Goal: Task Accomplishment & Management: Use online tool/utility

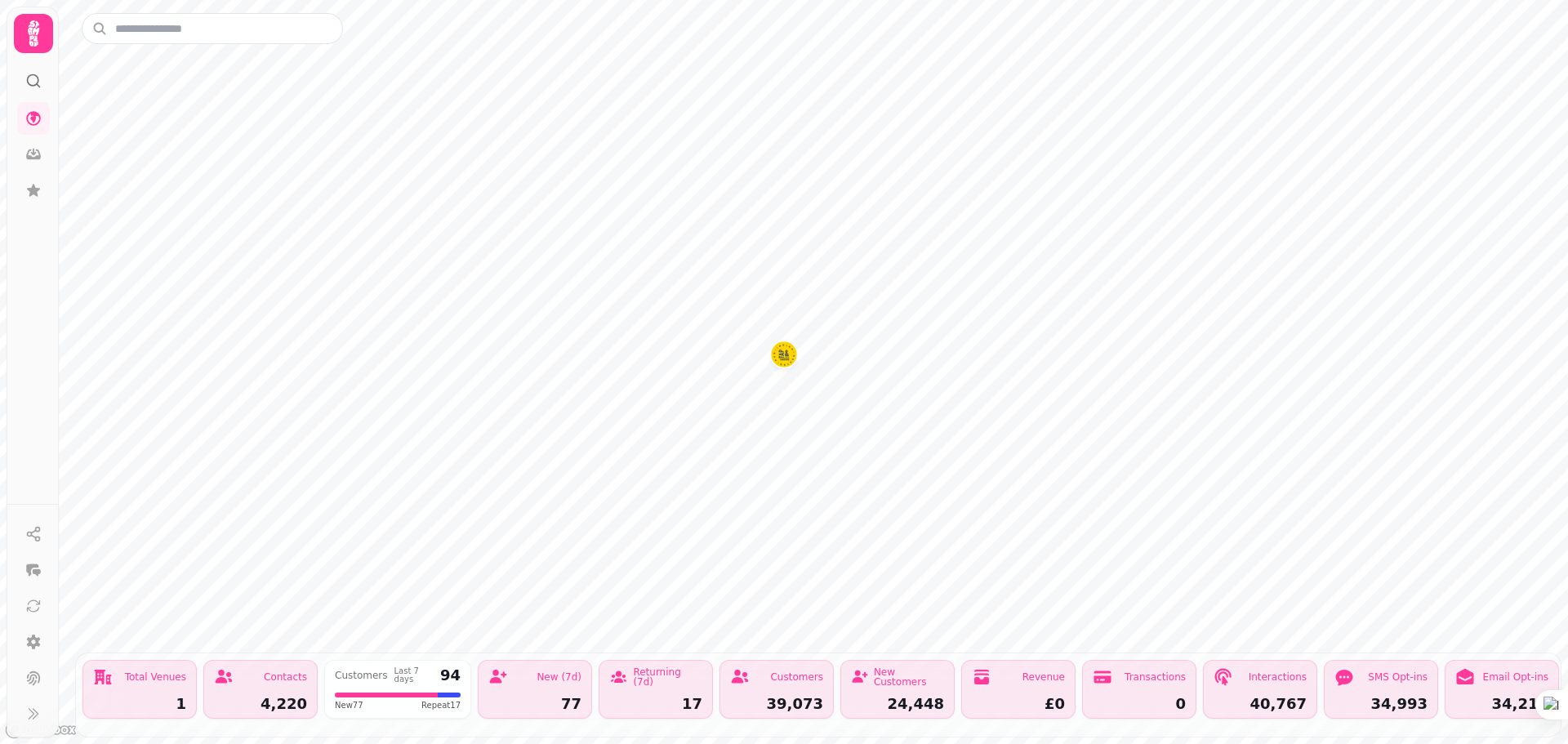
click at [47, 34] on icon at bounding box center [33, 33] width 33 height 33
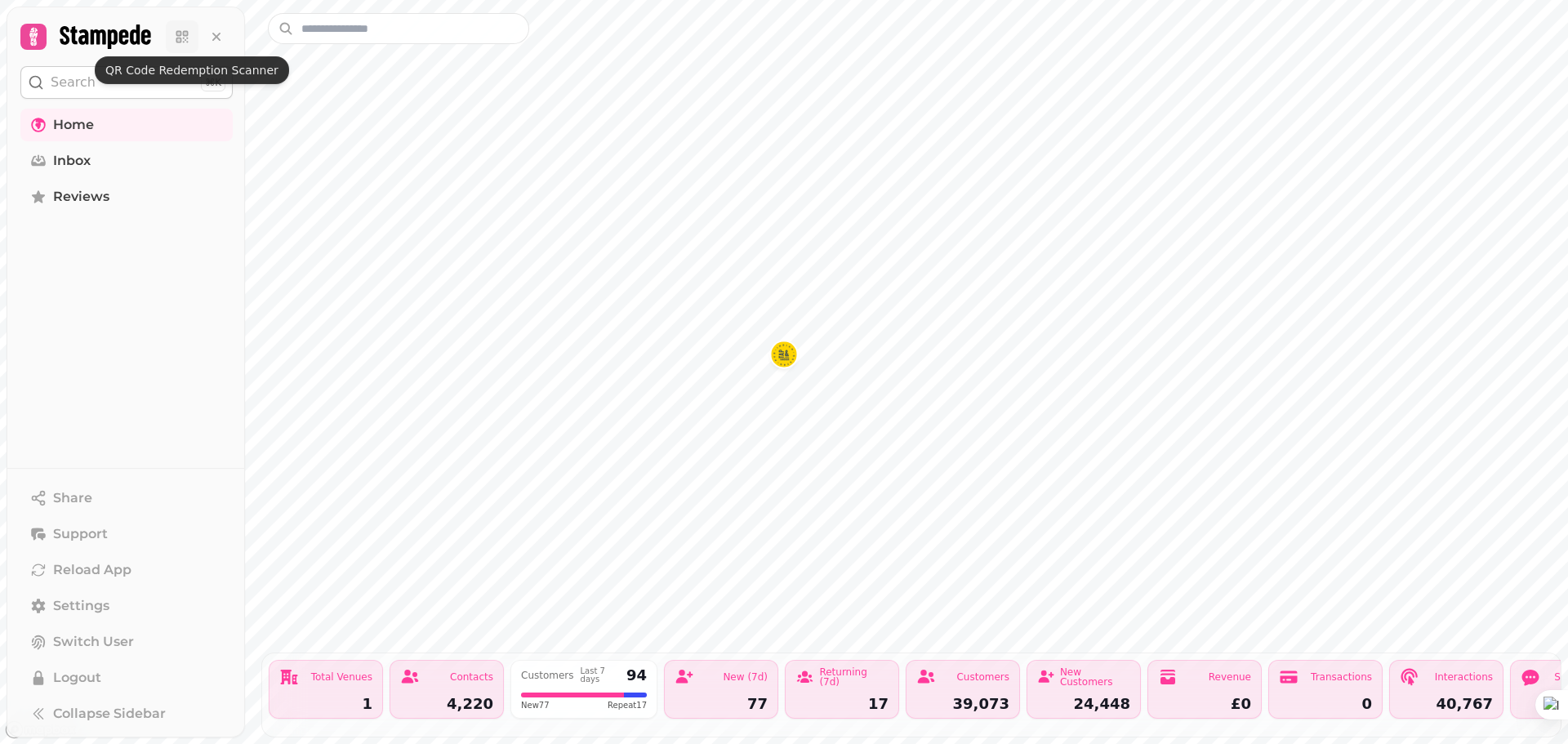
click at [182, 46] on link at bounding box center [182, 36] width 33 height 33
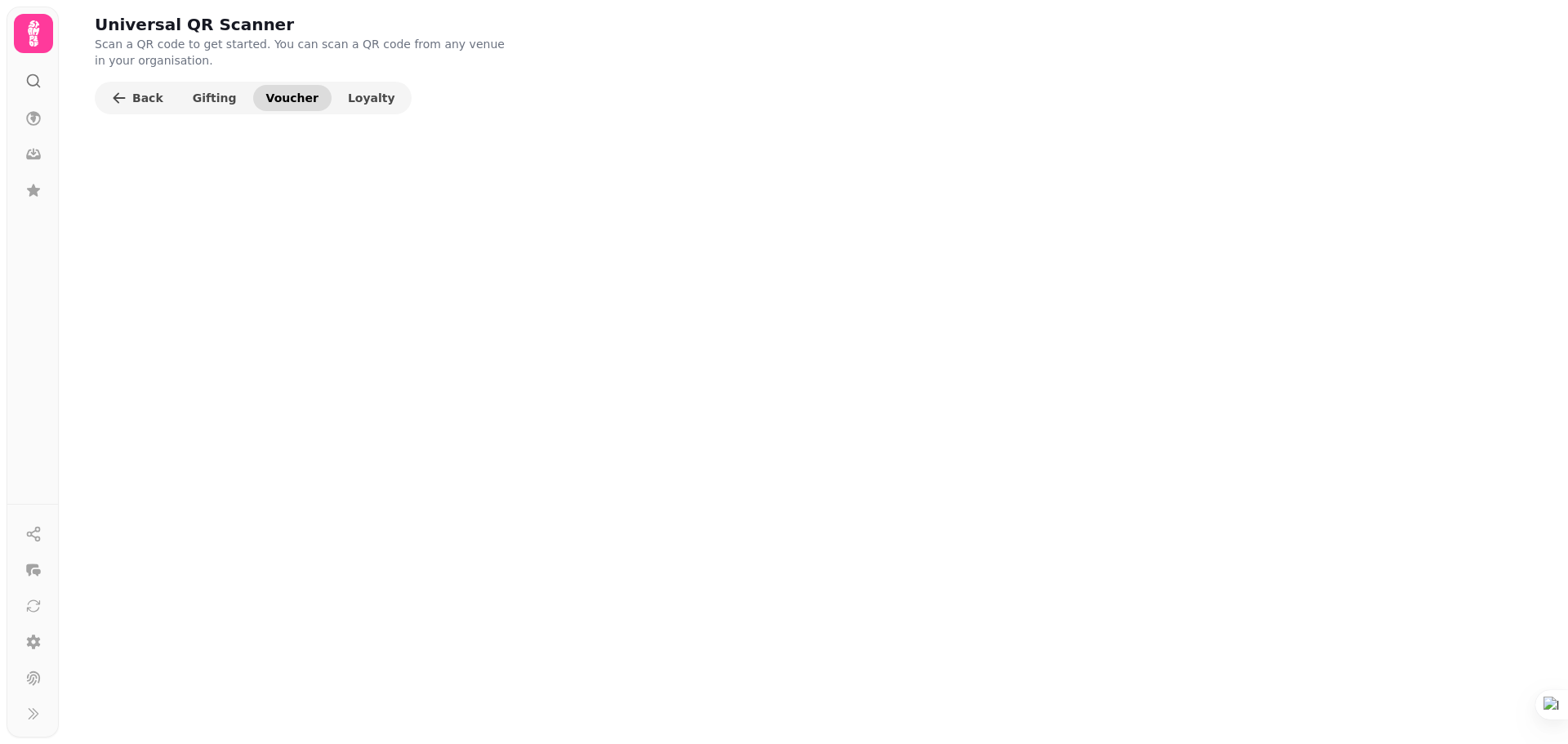
click at [274, 97] on span "Voucher" at bounding box center [292, 98] width 52 height 11
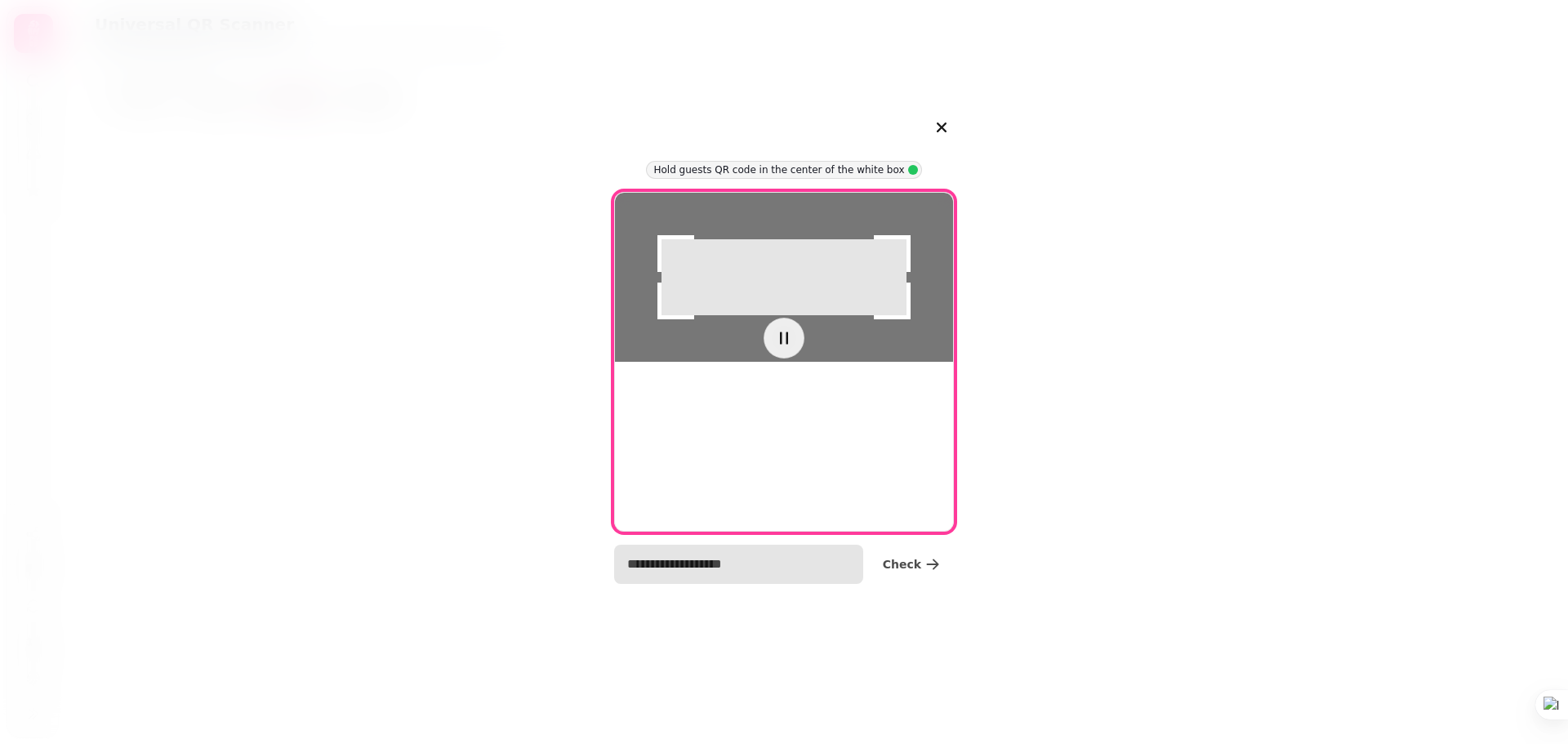
click at [781, 559] on input "text" at bounding box center [739, 563] width 249 height 39
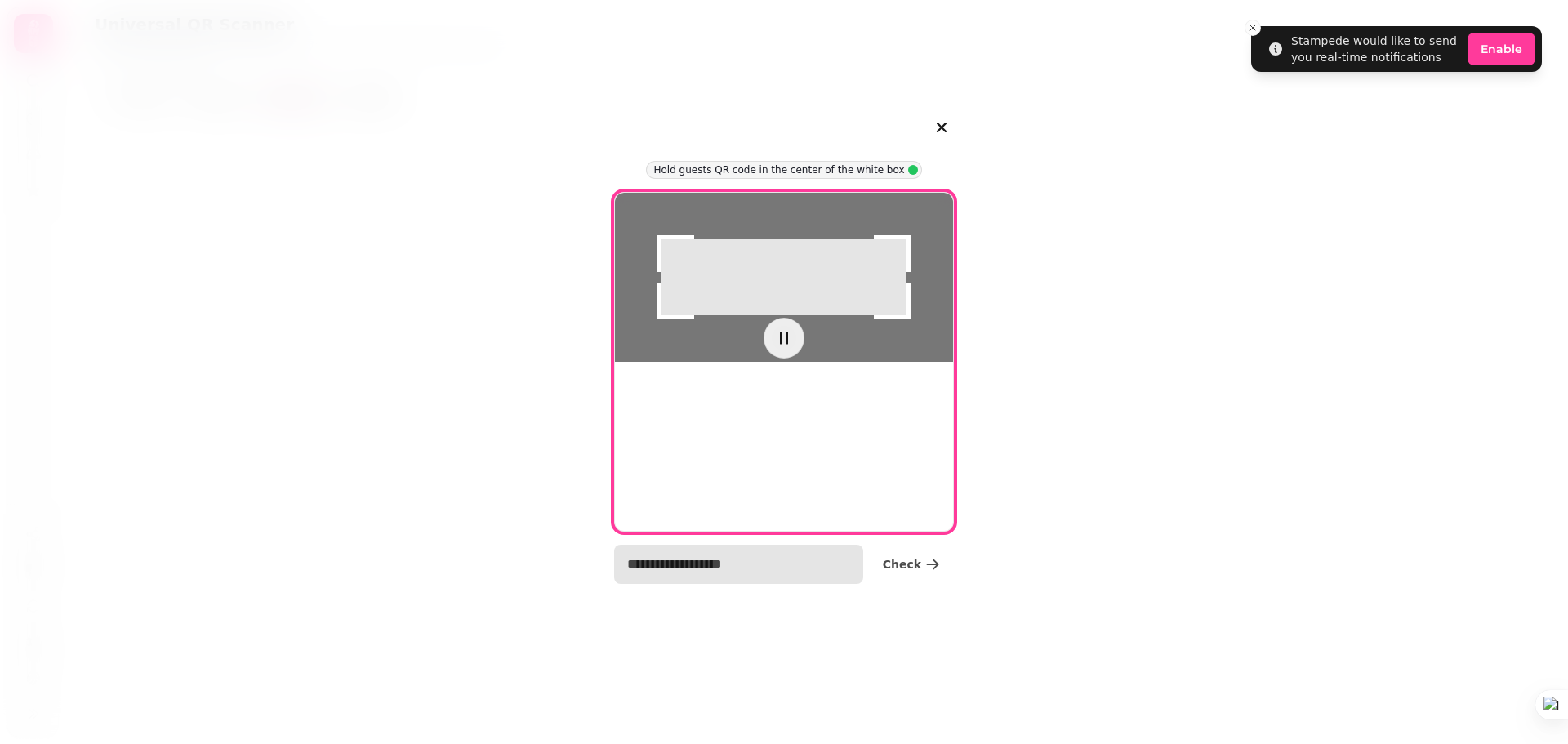
type input "**********"
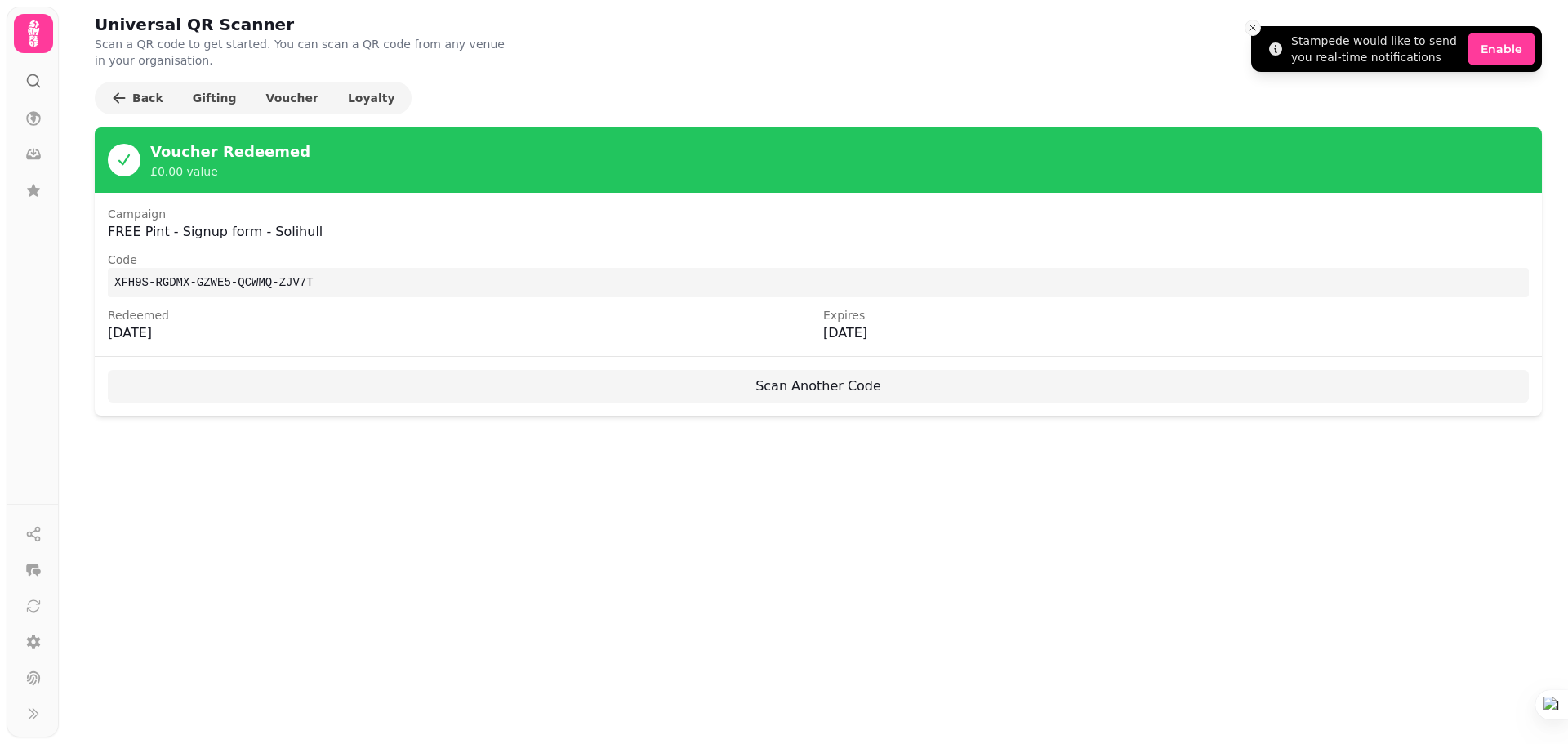
click at [1257, 27] on icon "Close toast" at bounding box center [1253, 28] width 10 height 10
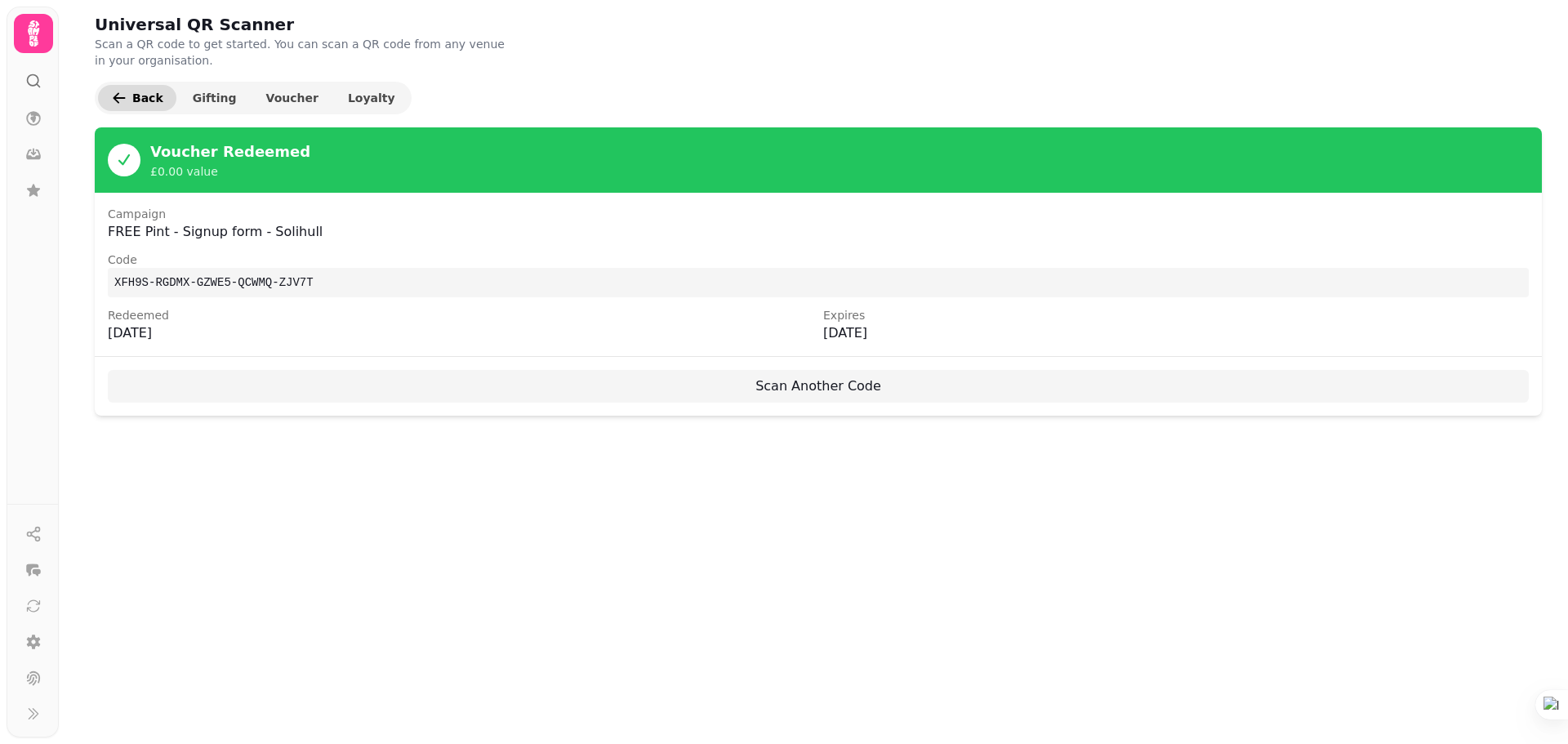
click at [148, 106] on button "Back" at bounding box center [137, 98] width 79 height 26
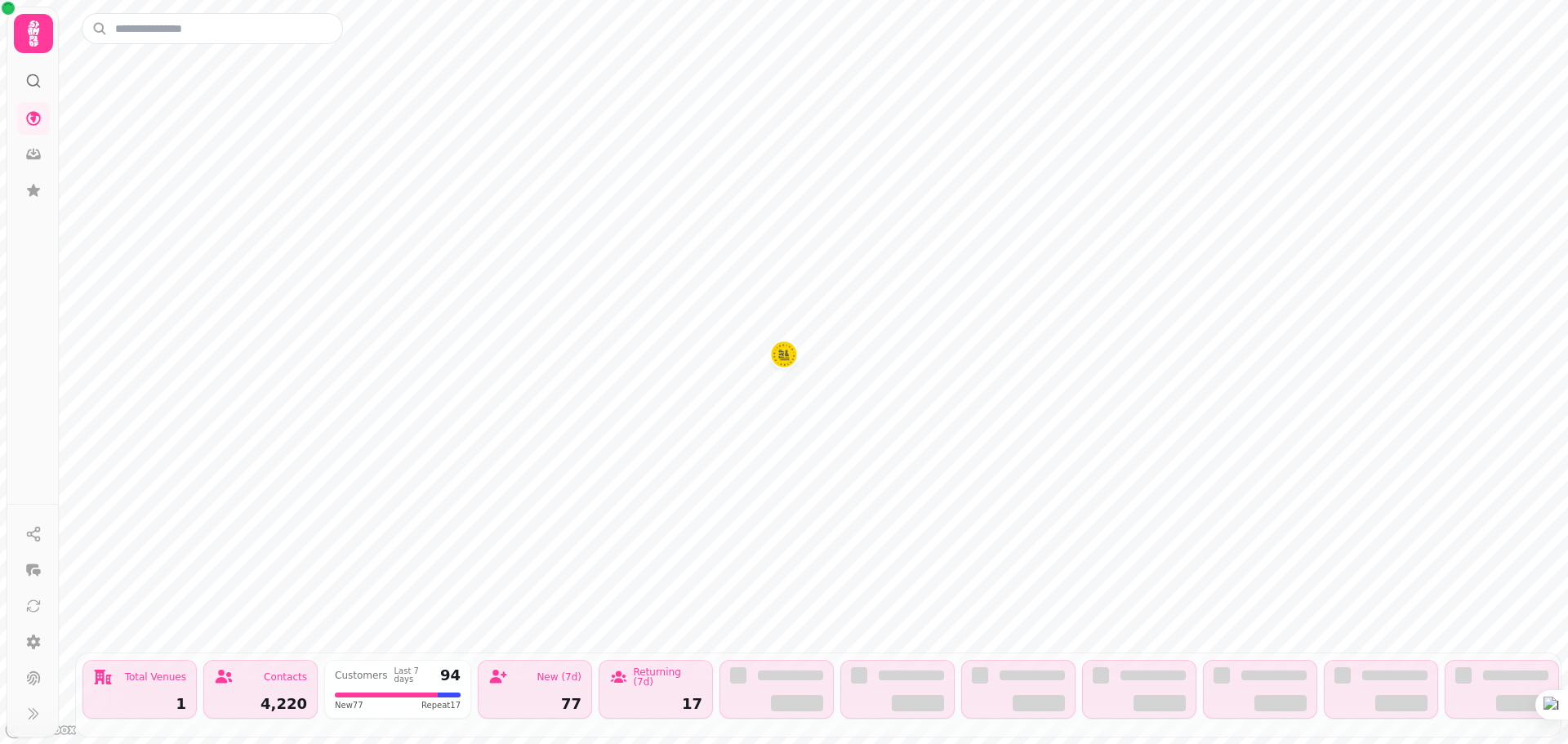
click at [32, 84] on icon at bounding box center [33, 81] width 16 height 16
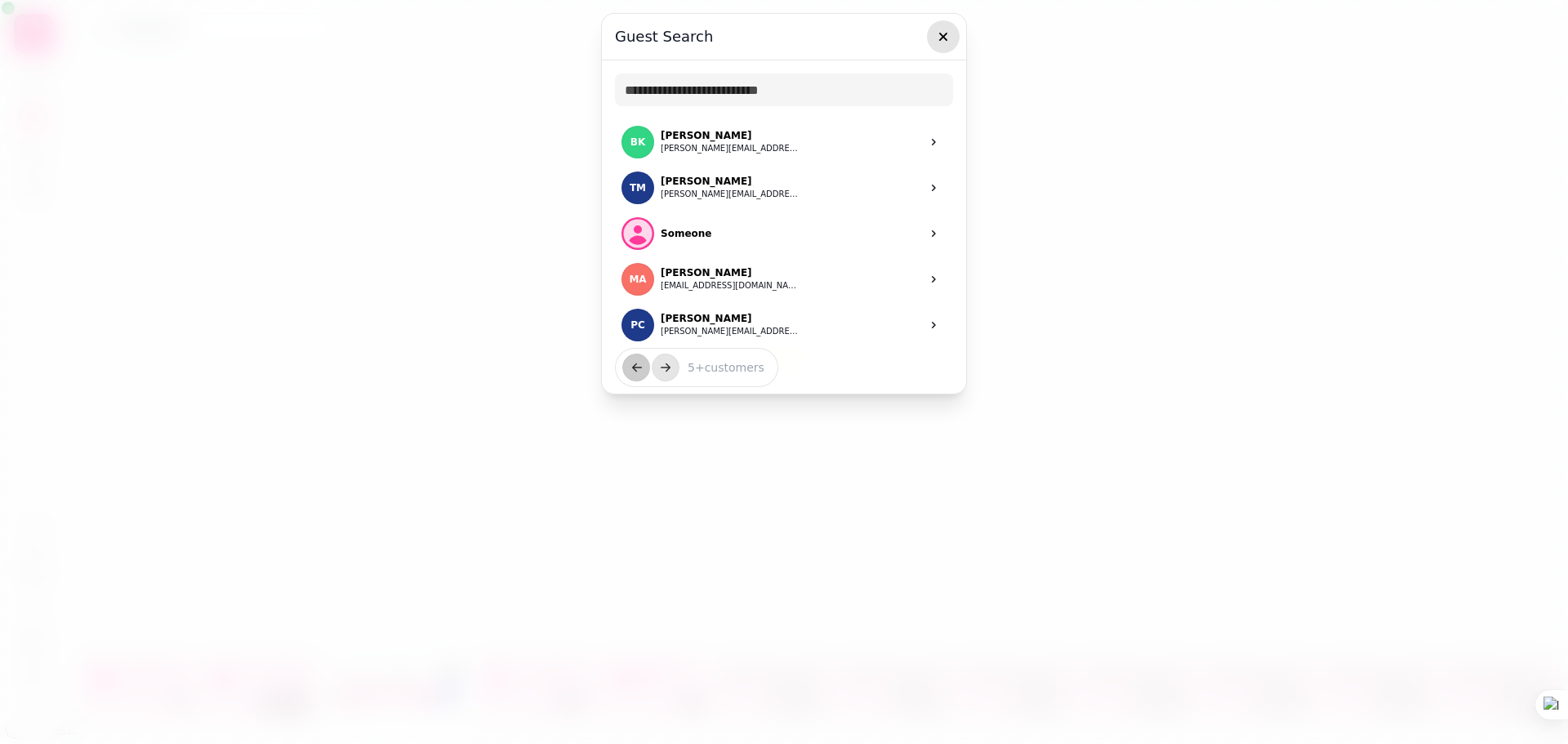
click at [948, 31] on icon "button" at bounding box center [943, 37] width 16 height 16
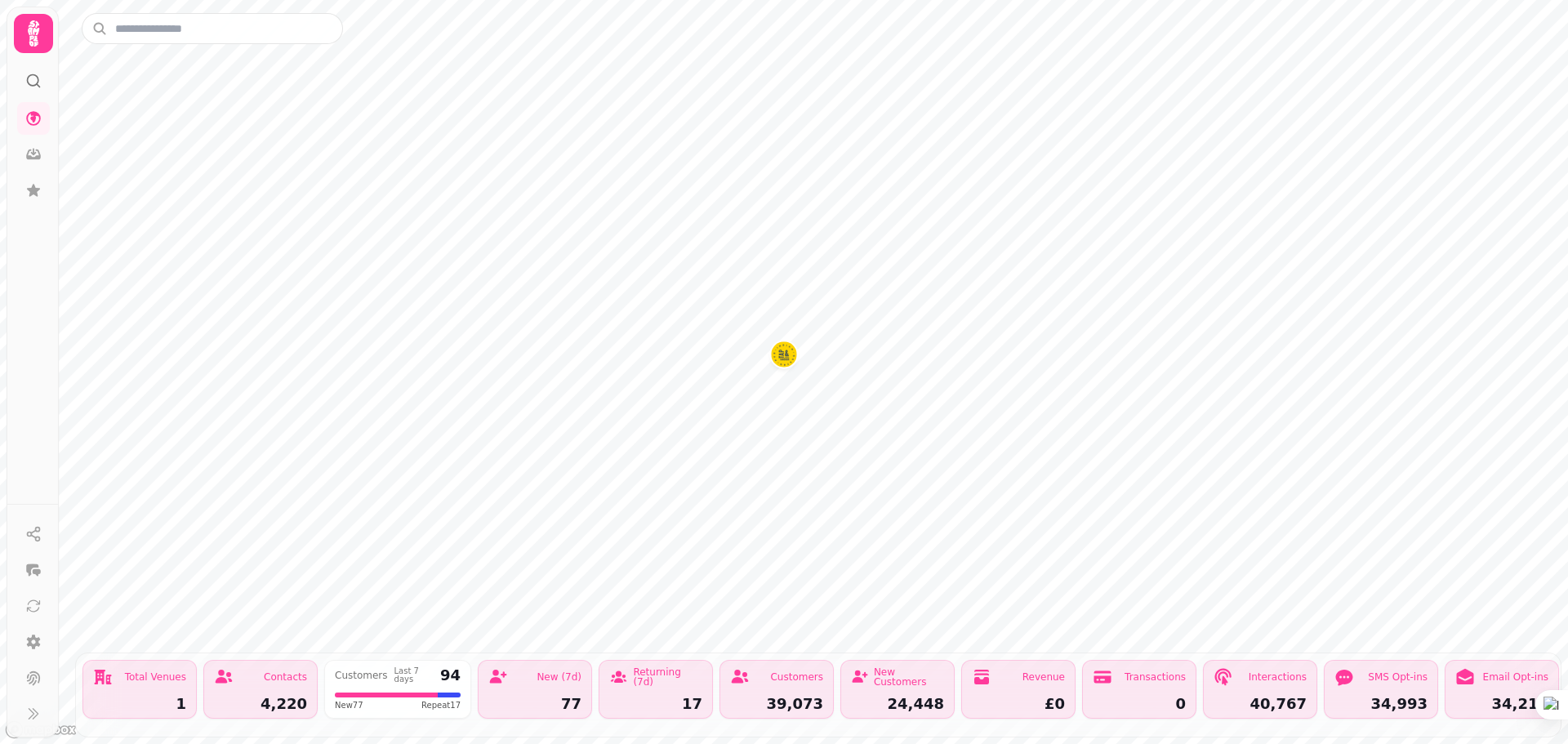
click at [33, 30] on icon at bounding box center [33, 33] width 33 height 33
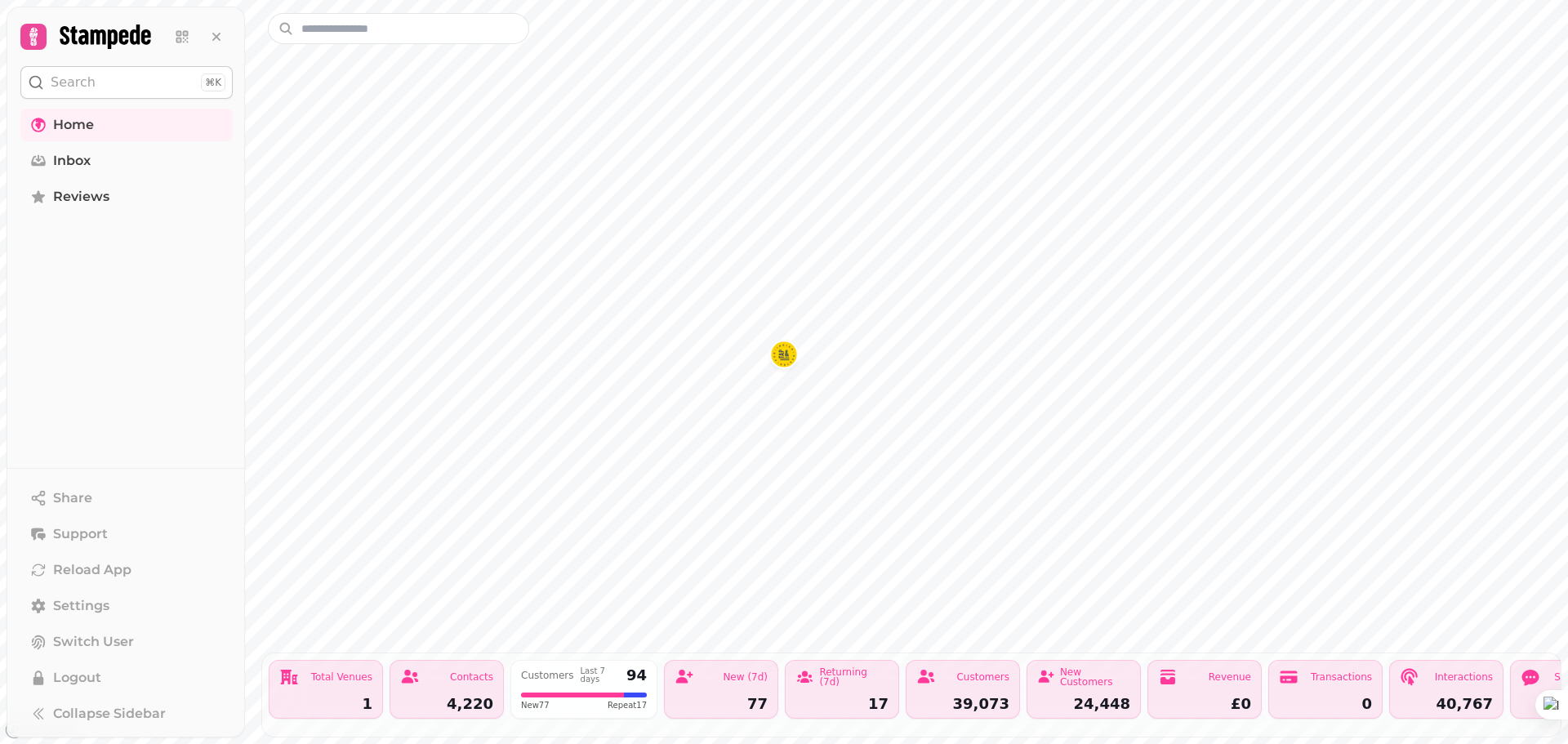
click at [58, 83] on p "Search" at bounding box center [73, 83] width 45 height 20
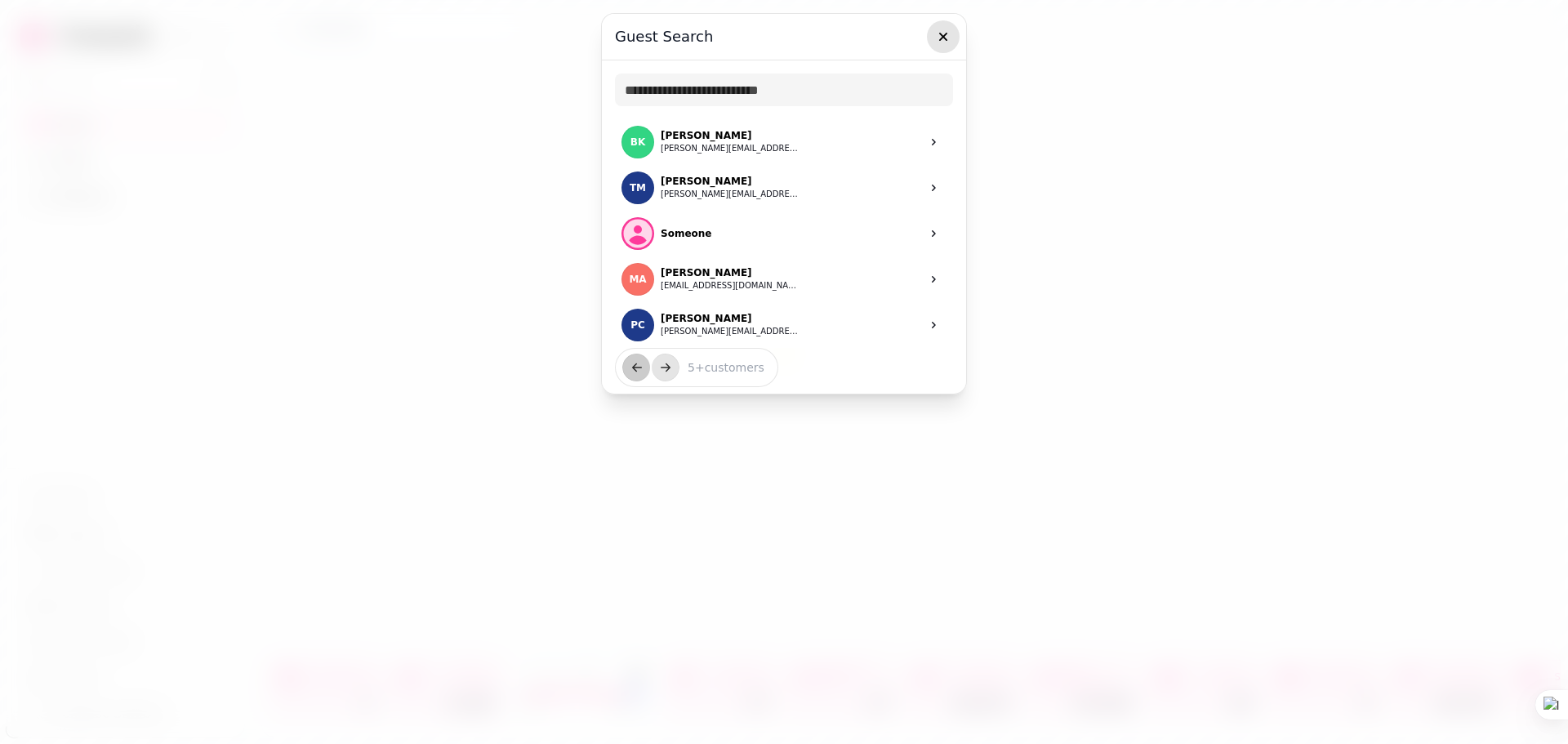
click at [956, 39] on button "button" at bounding box center [943, 36] width 33 height 33
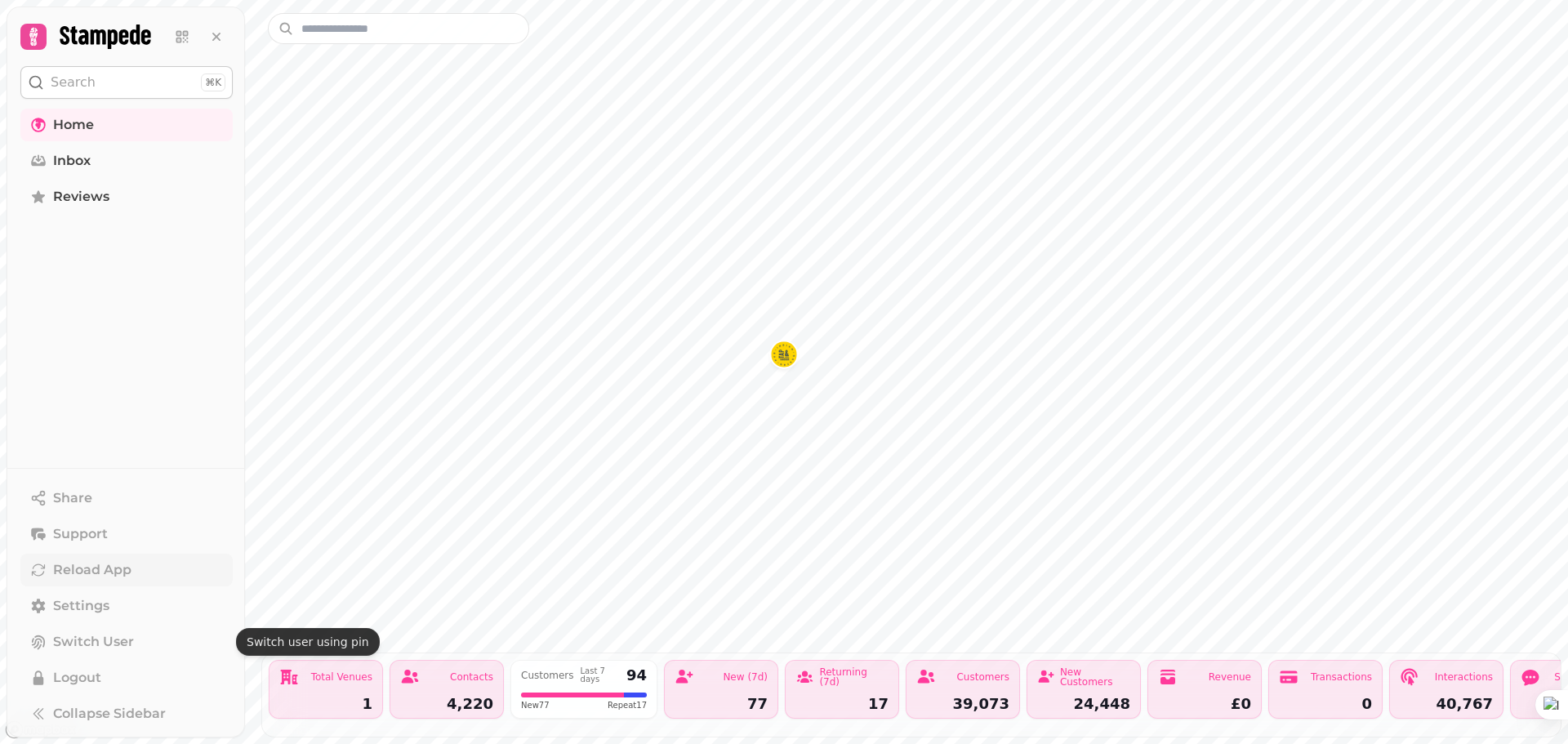
click at [52, 569] on button "Reload App" at bounding box center [126, 569] width 212 height 33
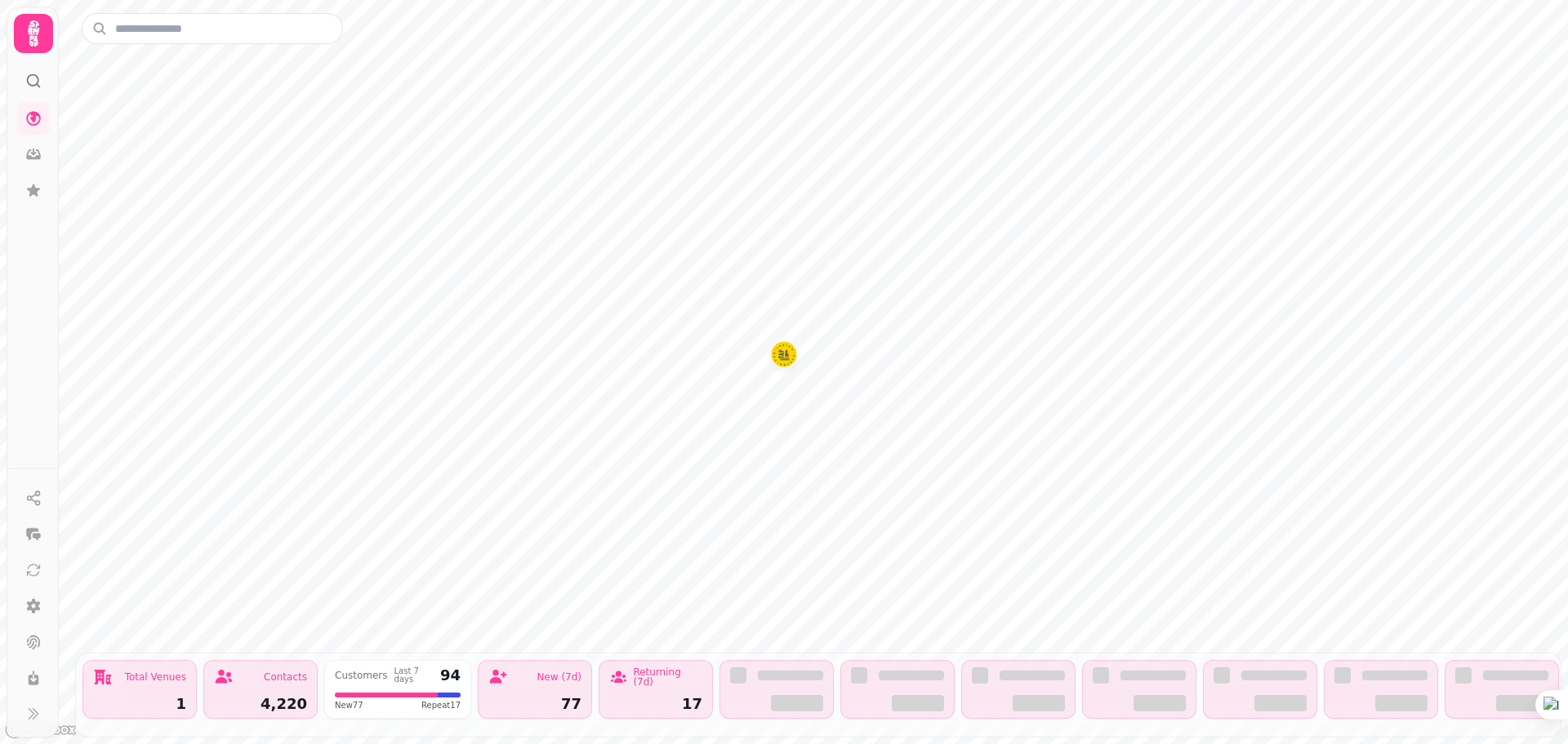
click at [790, 359] on img "Tap & Tandoor Solihull" at bounding box center [783, 353] width 25 height 25
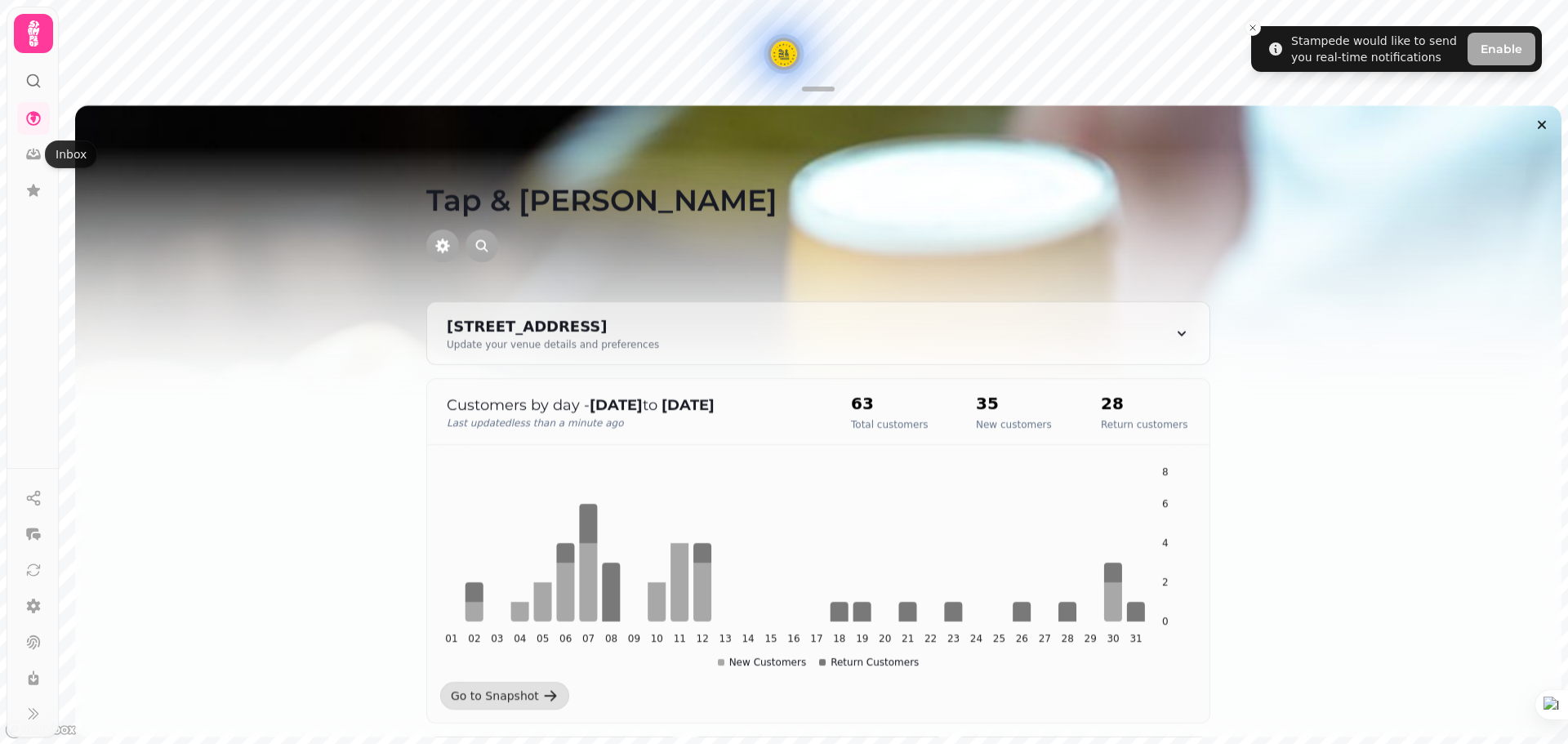
click at [20, 31] on icon at bounding box center [33, 33] width 33 height 33
